Goal: Entertainment & Leisure: Consume media (video, audio)

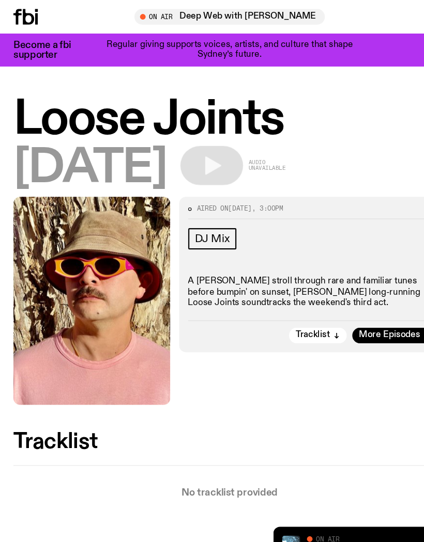
click at [208, 17] on span "Tune in live" at bounding box center [214, 15] width 159 height 8
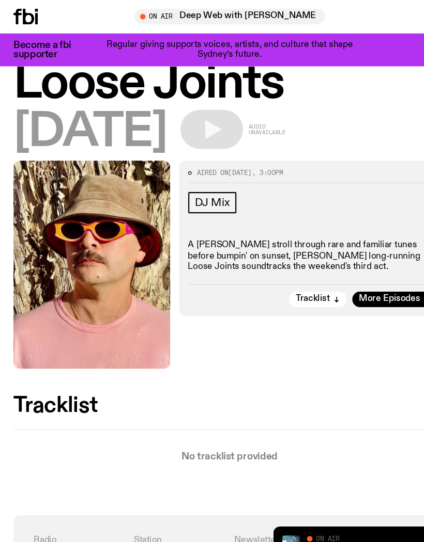
click at [273, 522] on button "button" at bounding box center [267, 523] width 14 height 10
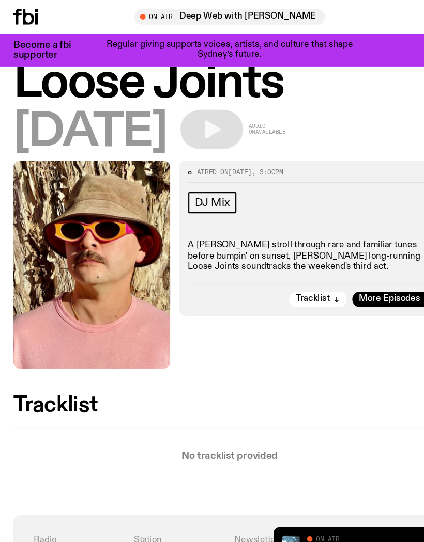
click at [317, 510] on link "Deep Web with Krishtie Mofazzal" at bounding box center [347, 507] width 128 height 8
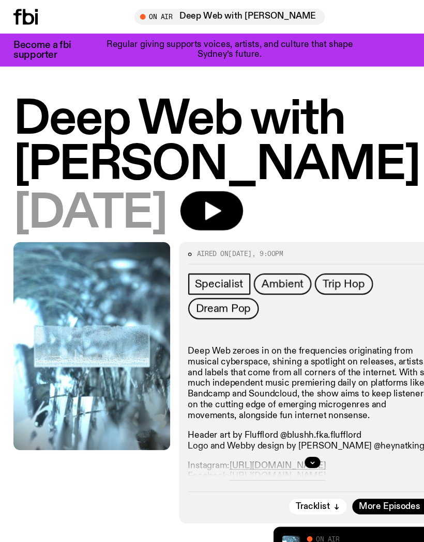
click at [159, 15] on span "Tune in live" at bounding box center [214, 15] width 159 height 8
click at [221, 19] on span "Tune in live" at bounding box center [214, 15] width 159 height 8
click at [140, 17] on span "Tune in live" at bounding box center [214, 15] width 159 height 8
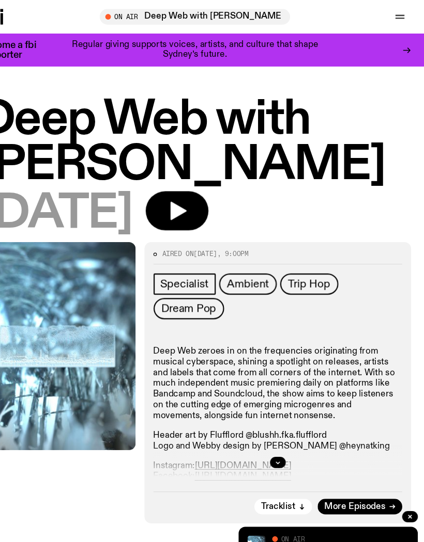
click at [390, 19] on button "button" at bounding box center [400, 15] width 21 height 14
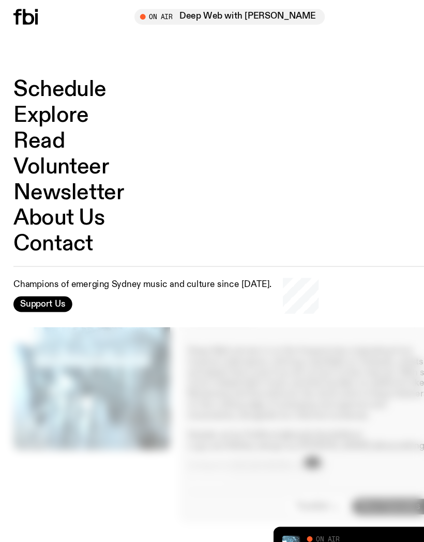
click at [62, 86] on link "Schedule" at bounding box center [55, 83] width 86 height 20
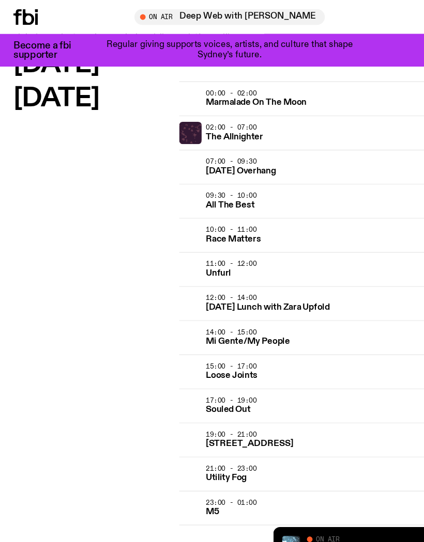
scroll to position [2165, 0]
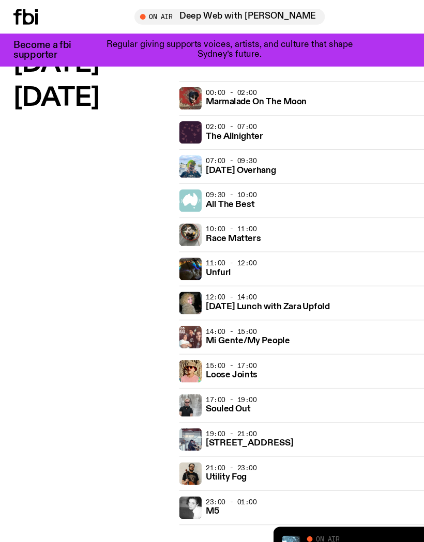
click at [219, 343] on h3 "Loose Joints" at bounding box center [214, 347] width 48 height 8
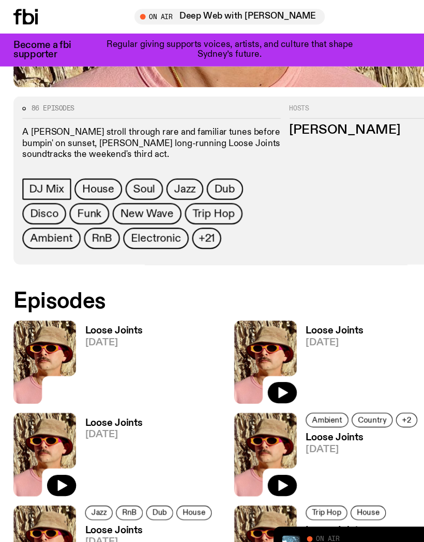
scroll to position [356, 0]
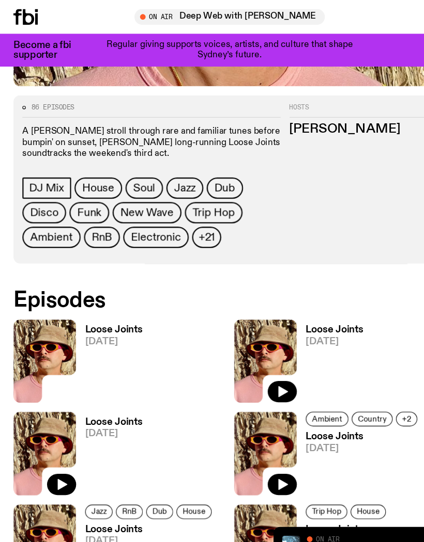
click at [95, 316] on span "[DATE]" at bounding box center [105, 315] width 53 height 9
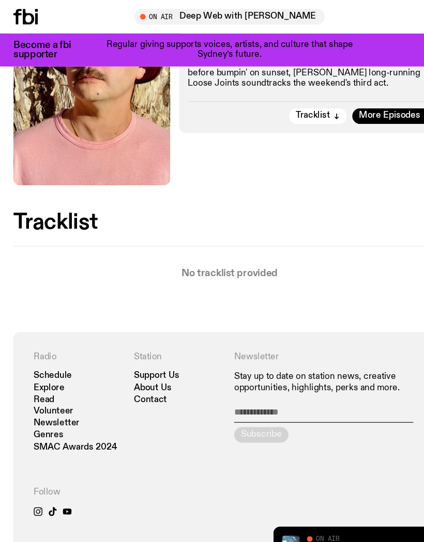
scroll to position [203, 0]
click at [314, 507] on link "Deep Web with Krishtie Mofazzal" at bounding box center [347, 507] width 128 height 8
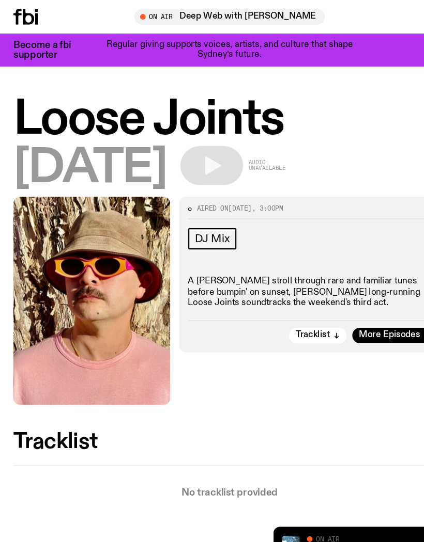
click at [35, 17] on icon at bounding box center [34, 17] width 3 height 10
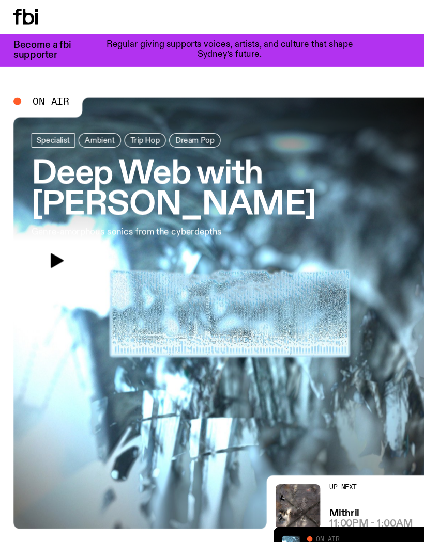
click at [53, 93] on span "On Air" at bounding box center [47, 93] width 34 height 9
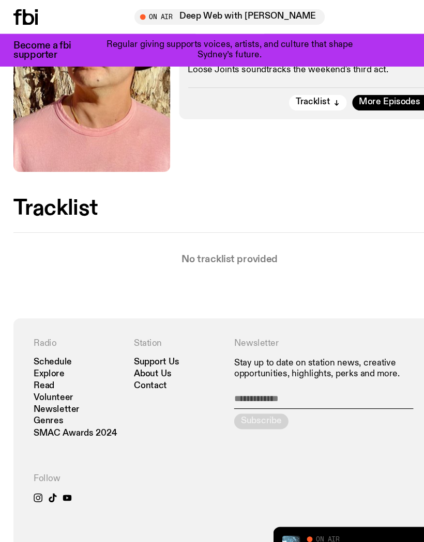
scroll to position [215, 0]
click at [321, 504] on link "Deep Web with Krishtie Mofazzal" at bounding box center [347, 507] width 128 height 8
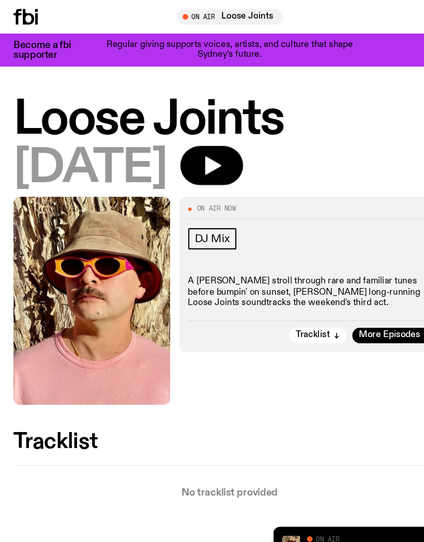
click at [204, 154] on icon "button" at bounding box center [196, 153] width 15 height 17
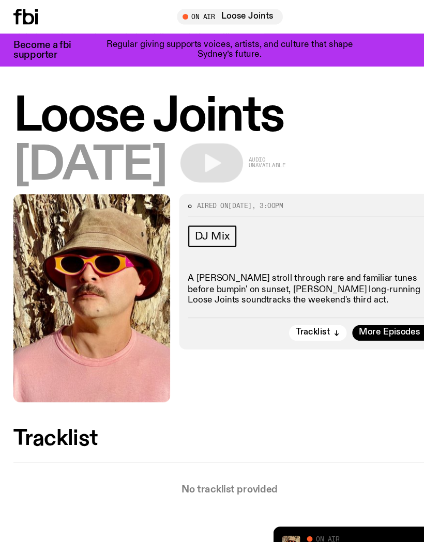
scroll to position [11, 0]
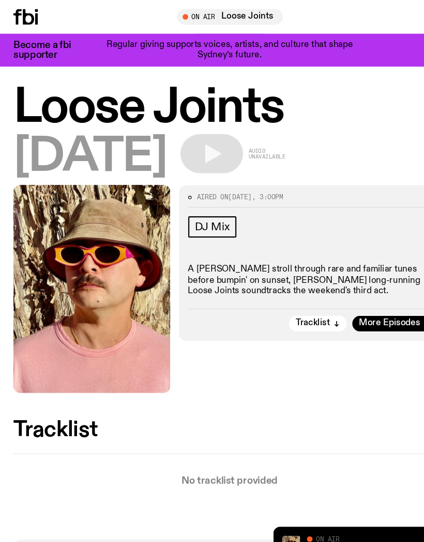
click at [269, 528] on button "button" at bounding box center [267, 523] width 14 height 10
click at [271, 520] on button "button" at bounding box center [267, 523] width 14 height 10
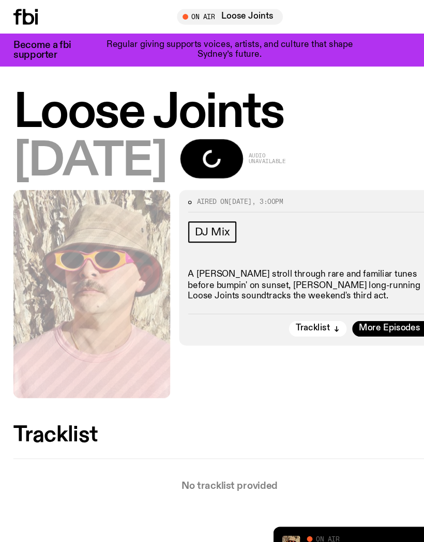
scroll to position [0, 0]
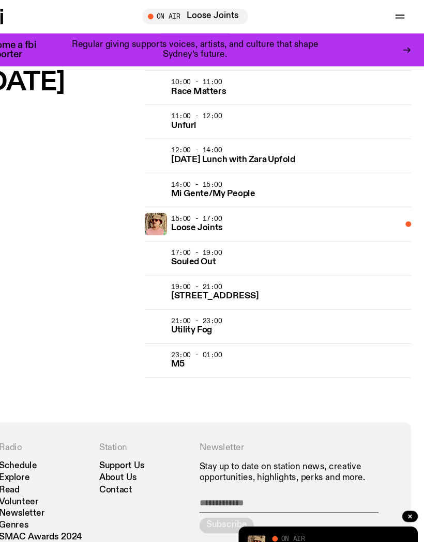
scroll to position [2302, 0]
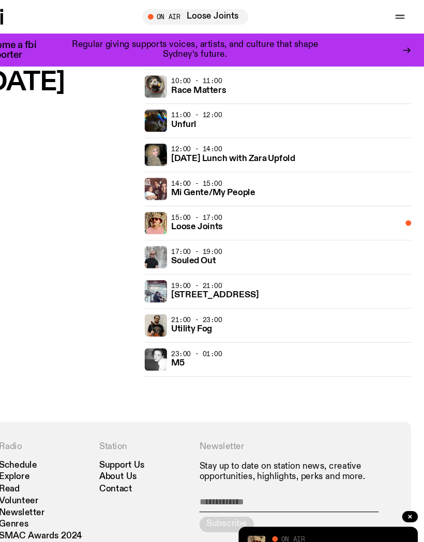
click at [190, 244] on h3 "Souled Out" at bounding box center [210, 242] width 41 height 8
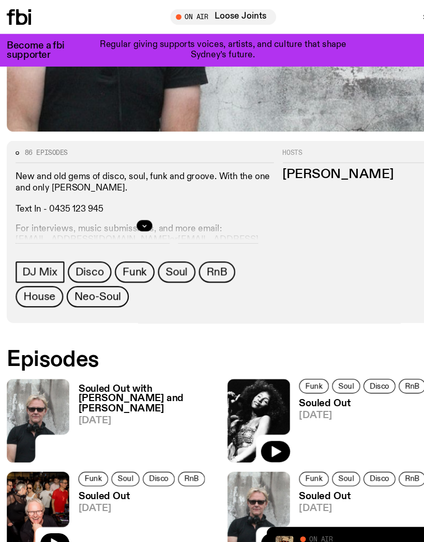
scroll to position [315, 0]
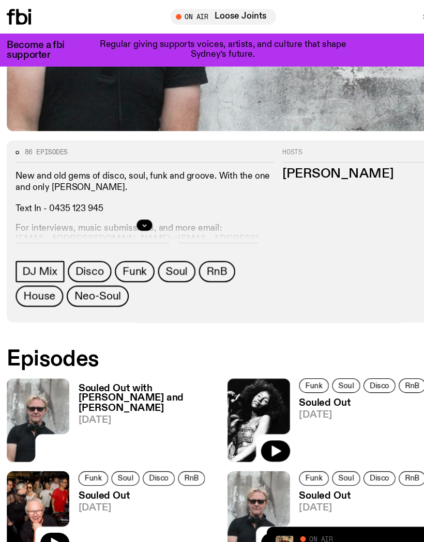
click at [307, 511] on link "Loose Joints" at bounding box center [307, 507] width 48 height 8
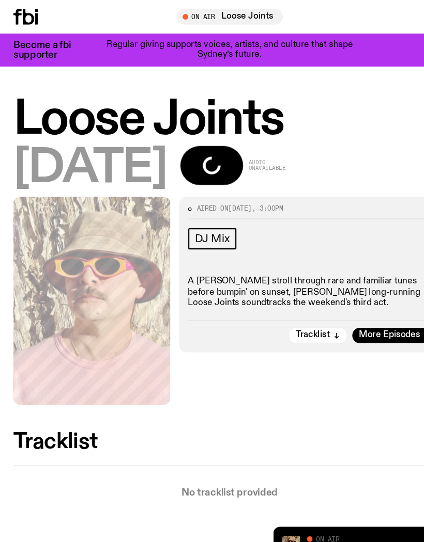
click at [312, 510] on link "Loose Joints" at bounding box center [307, 507] width 48 height 8
click at [280, 523] on div at bounding box center [334, 521] width 149 height 12
